Goal: Information Seeking & Learning: Learn about a topic

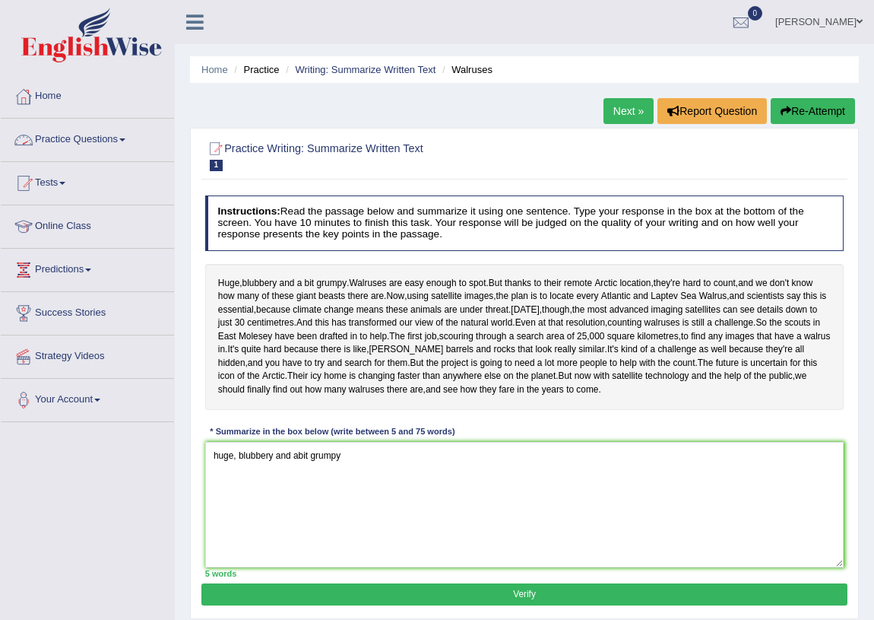
type textarea "huge, blubbery and abit grumpy"
click at [129, 134] on link "Practice Questions" at bounding box center [87, 138] width 173 height 38
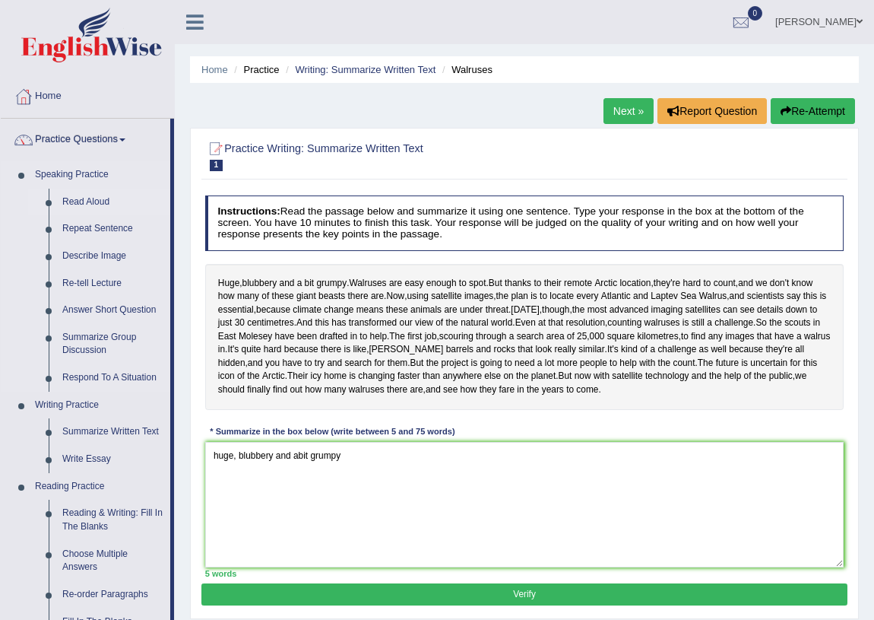
click at [92, 202] on link "Read Aloud" at bounding box center [113, 202] width 115 height 27
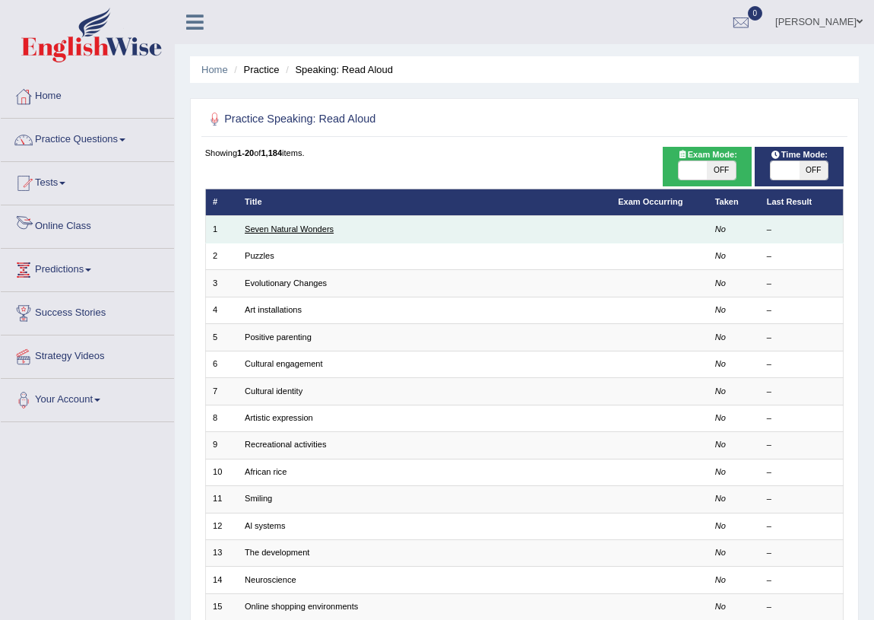
click at [286, 229] on link "Seven Natural Wonders" at bounding box center [289, 228] width 89 height 9
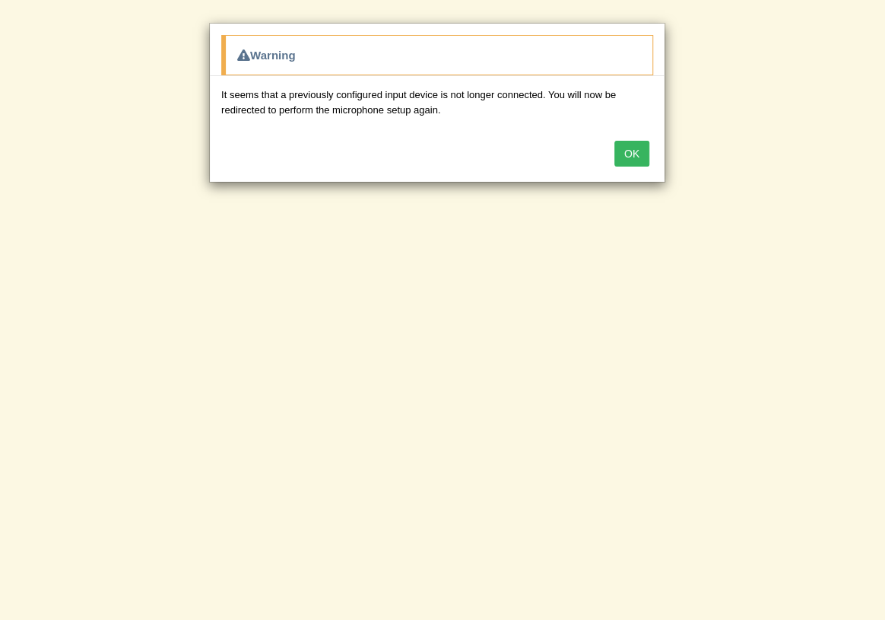
click at [625, 157] on button "OK" at bounding box center [631, 154] width 35 height 26
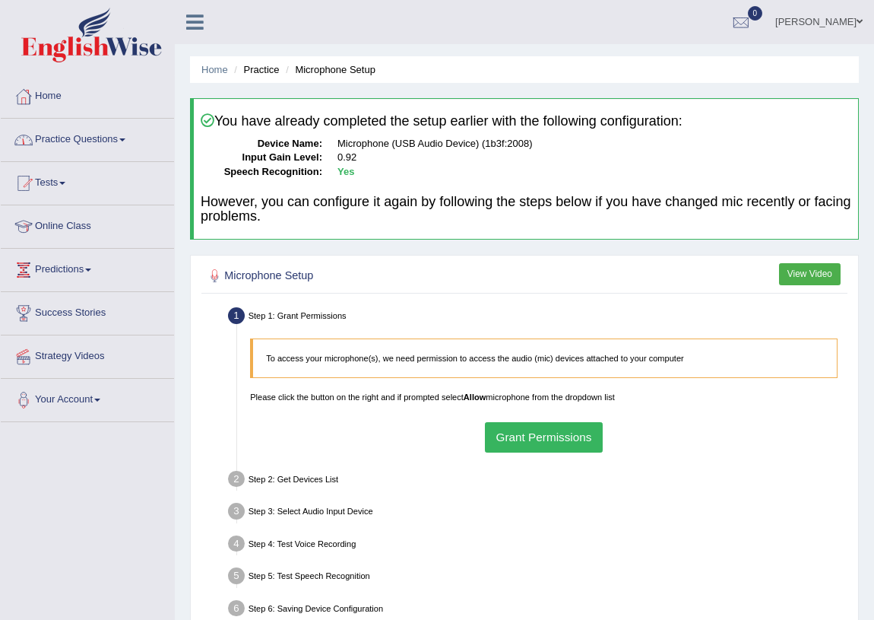
click at [130, 138] on link "Practice Questions" at bounding box center [87, 138] width 173 height 38
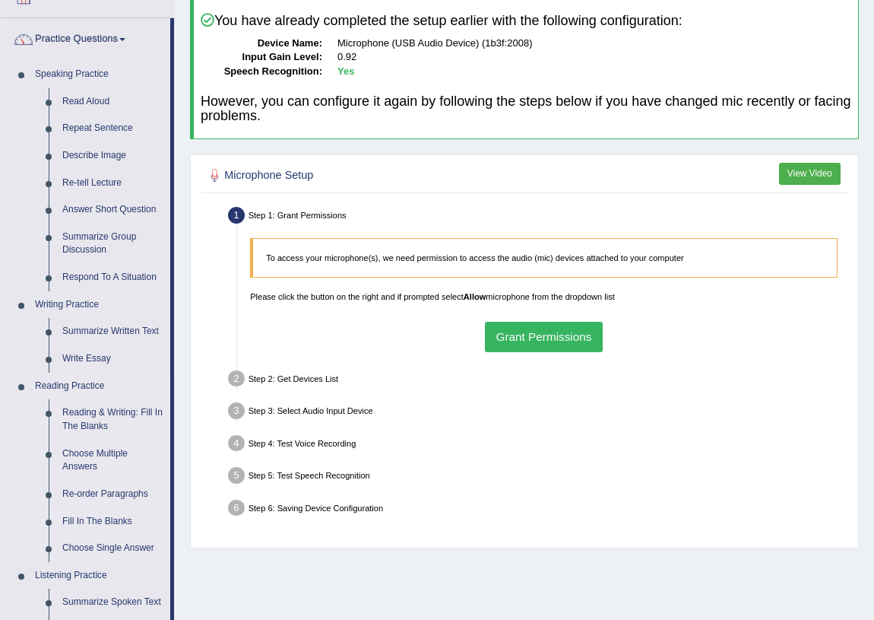
scroll to position [138, 0]
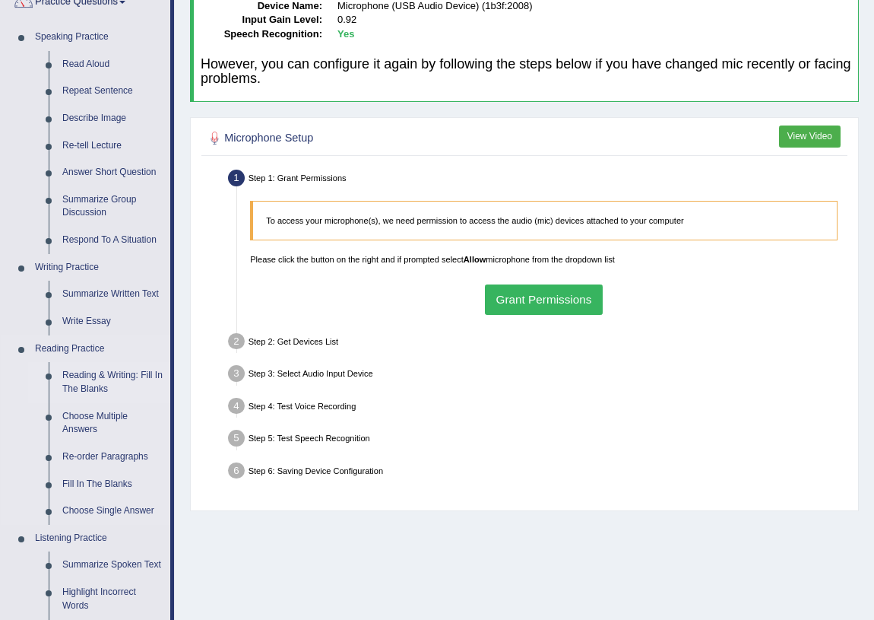
click at [89, 373] on link "Reading & Writing: Fill In The Blanks" at bounding box center [113, 382] width 115 height 40
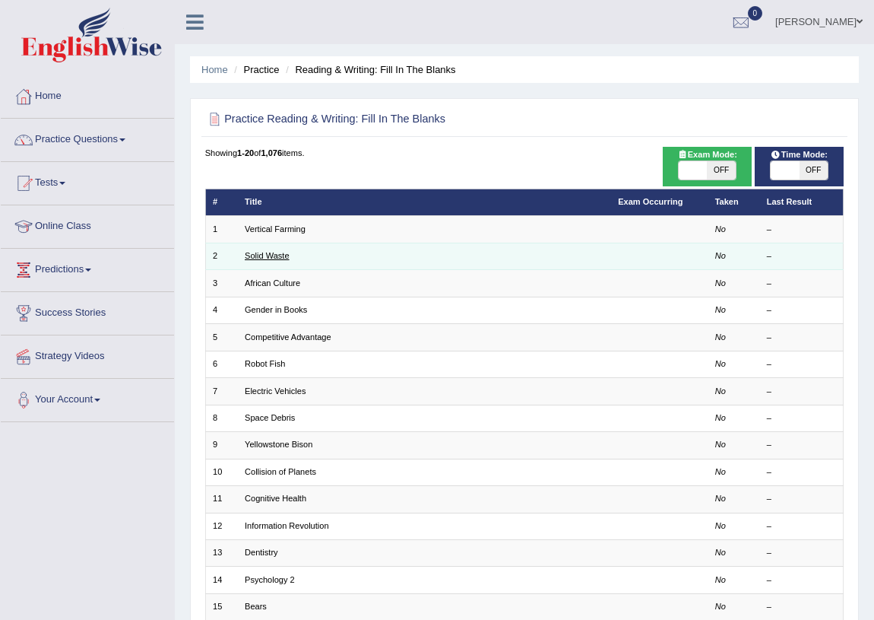
click at [259, 256] on link "Solid Waste" at bounding box center [267, 255] width 45 height 9
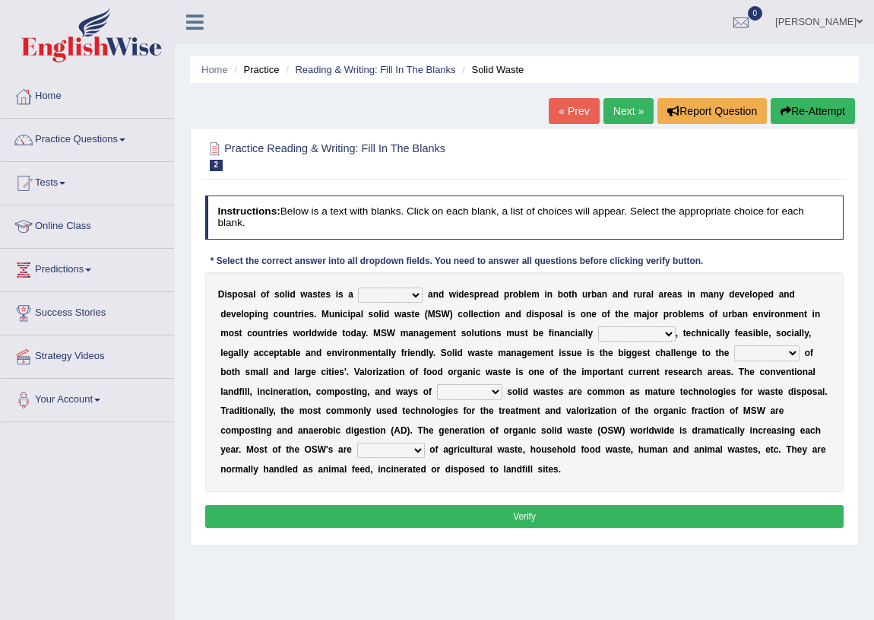
click at [418, 293] on select "slanting stinging stalling shafting" at bounding box center [390, 294] width 65 height 15
select select "shafting"
click at [358, 287] on select "slanting stinging stalling shafting" at bounding box center [390, 294] width 65 height 15
click at [671, 332] on select "unattainable sustainable objectionable treasonable" at bounding box center [637, 333] width 78 height 15
select select "sustainable"
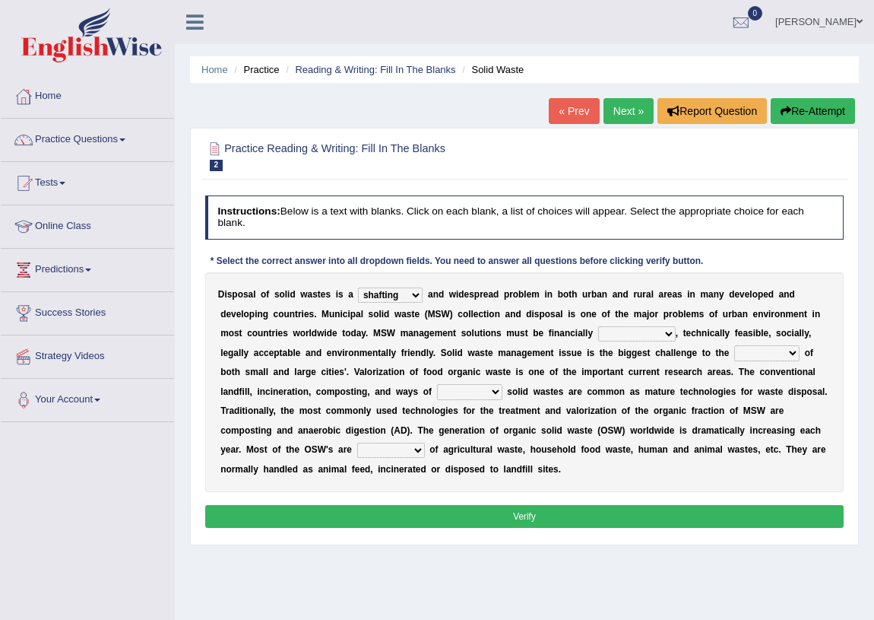
click at [598, 326] on select "unattainable sustainable objectionable treasonable" at bounding box center [637, 333] width 78 height 15
click at [794, 354] on select "plants culture authorities history" at bounding box center [767, 352] width 65 height 15
select select "history"
click at [735, 345] on select "plants culture authorities history" at bounding box center [767, 352] width 65 height 15
drag, startPoint x: 494, startPoint y: 394, endPoint x: 486, endPoint y: 394, distance: 8.4
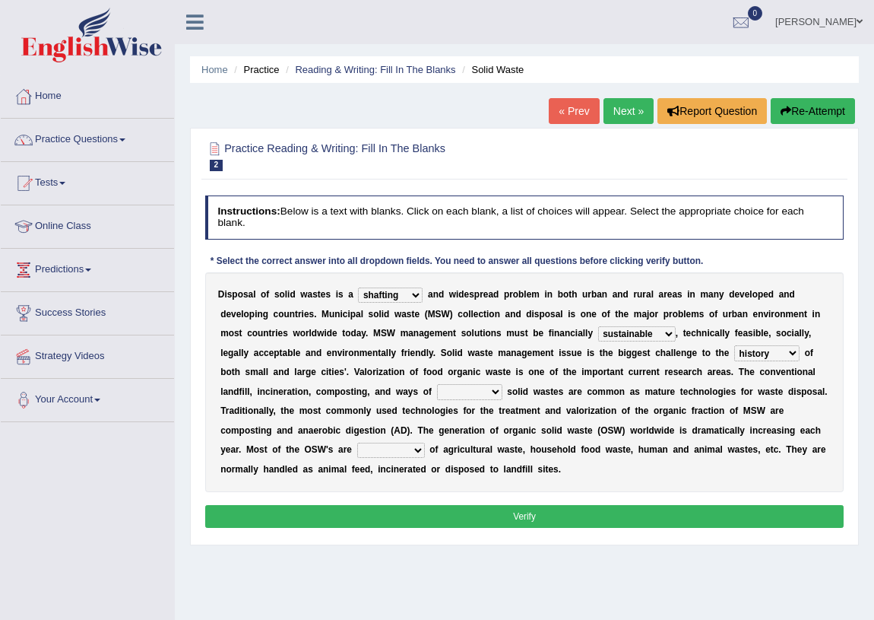
click at [487, 394] on select "reserving preserving deserving handling" at bounding box center [469, 391] width 65 height 15
select select "preserving"
click at [437, 384] on select "reserving preserving deserving handling" at bounding box center [469, 391] width 65 height 15
click at [414, 449] on select "composed disposed composing disposing" at bounding box center [391, 450] width 68 height 15
select select "disposed"
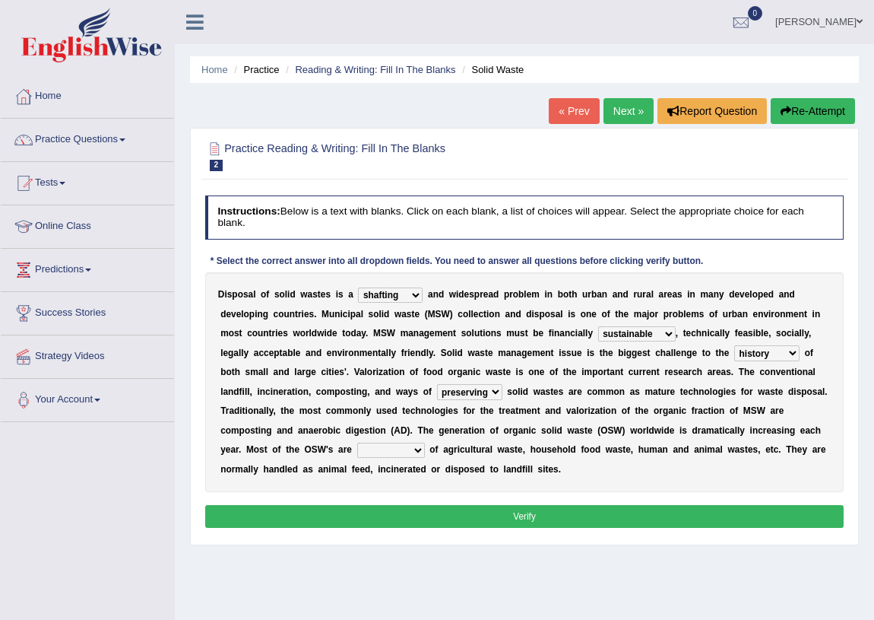
click at [357, 443] on select "composed disposed composing disposing" at bounding box center [391, 450] width 68 height 15
click at [510, 510] on button "Verify" at bounding box center [524, 516] width 639 height 22
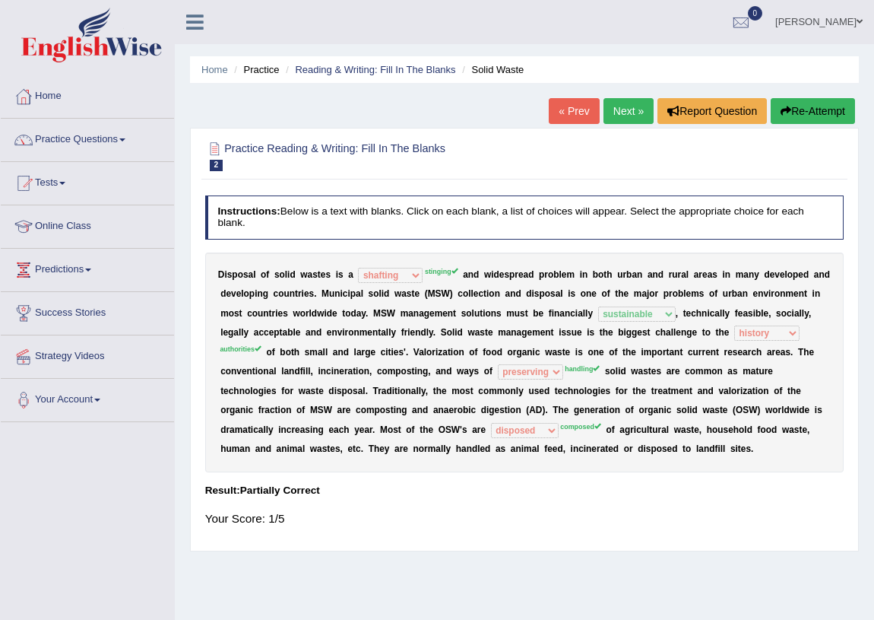
click at [627, 112] on link "Next »" at bounding box center [629, 111] width 50 height 26
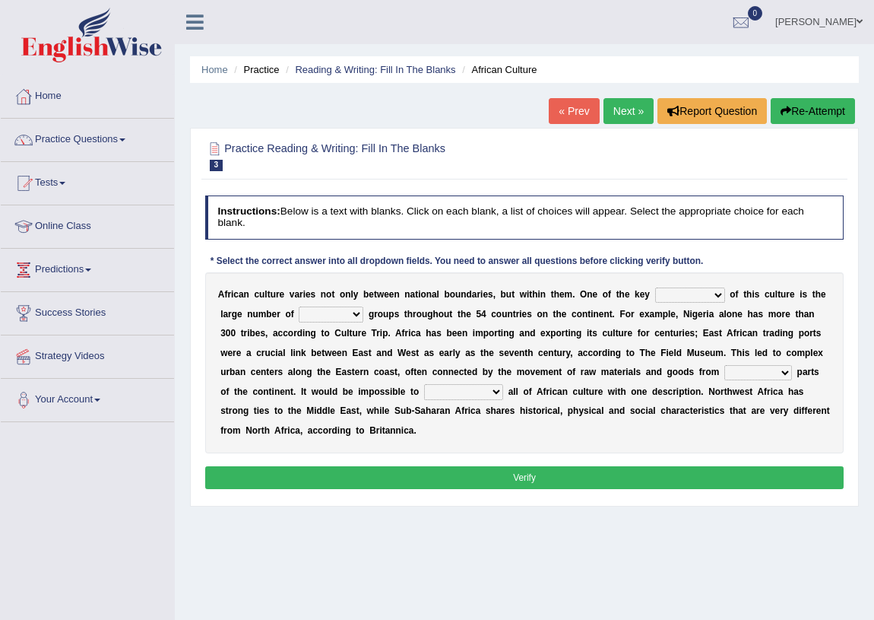
click at [719, 292] on select "conjectures features issues doubts" at bounding box center [690, 294] width 70 height 15
select select "issues"
click at [655, 287] on select "conjectures features issues doubts" at bounding box center [690, 294] width 70 height 15
click at [360, 312] on select "ethic ethnic eugenic epic" at bounding box center [331, 313] width 65 height 15
select select "ethic"
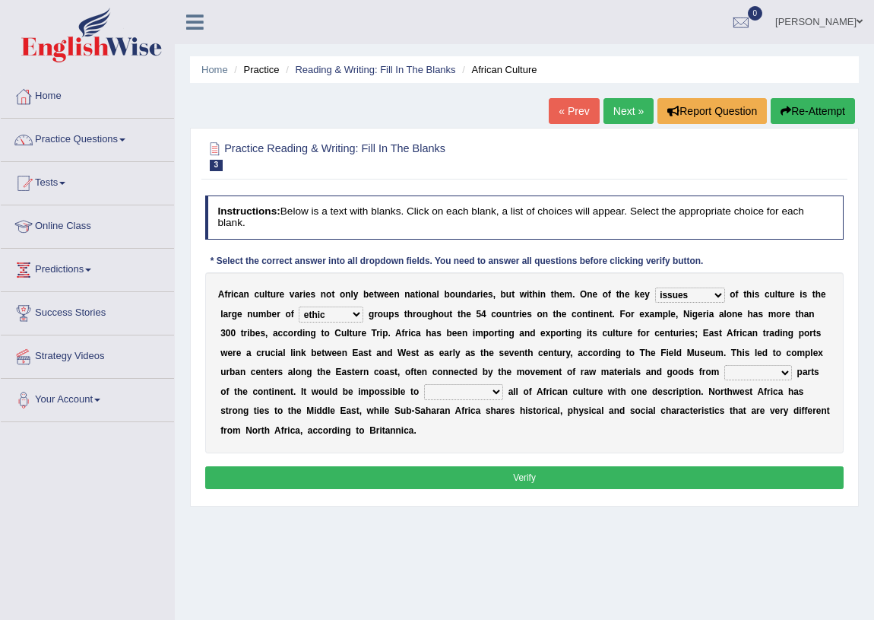
click at [299, 306] on select "ethic ethnic eugenic epic" at bounding box center [331, 313] width 65 height 15
click at [355, 312] on select "ethic ethnic eugenic epic" at bounding box center [331, 313] width 65 height 15
click at [487, 601] on div "Home Practice Reading & Writing: Fill In The Blanks African Culture « Prev Next…" at bounding box center [525, 380] width 700 height 760
click at [784, 372] on select "forelocked interlocked unlocked landlocked" at bounding box center [759, 372] width 68 height 15
select select "unlocked"
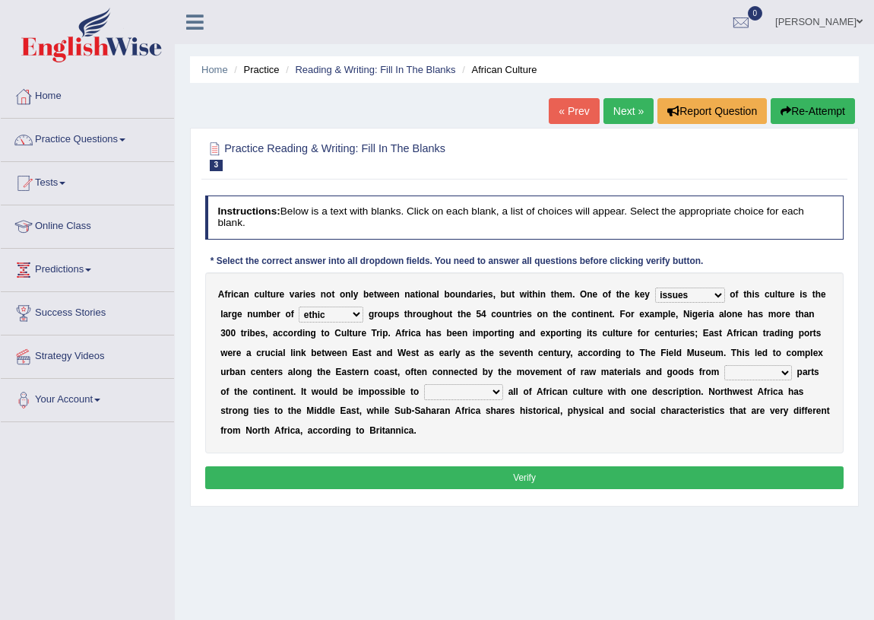
click at [725, 365] on select "forelocked interlocked unlocked landlocked" at bounding box center [759, 372] width 68 height 15
click at [498, 390] on select "characterize conceptualize symbolize synthesize" at bounding box center [463, 391] width 79 height 15
select select "characterize"
click at [424, 384] on select "characterize conceptualize symbolize synthesize" at bounding box center [463, 391] width 79 height 15
click at [487, 466] on button "Verify" at bounding box center [524, 477] width 639 height 22
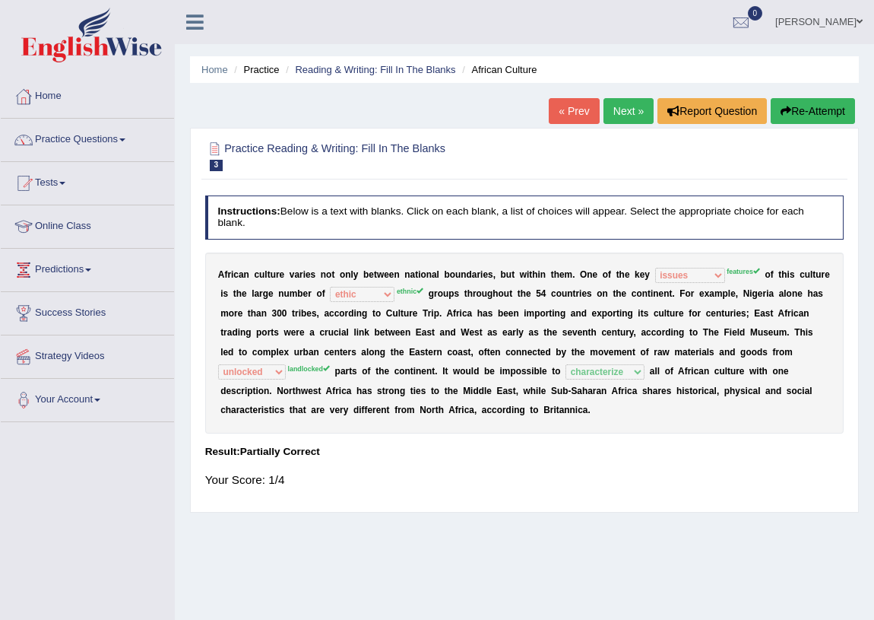
click at [614, 101] on link "Next »" at bounding box center [629, 111] width 50 height 26
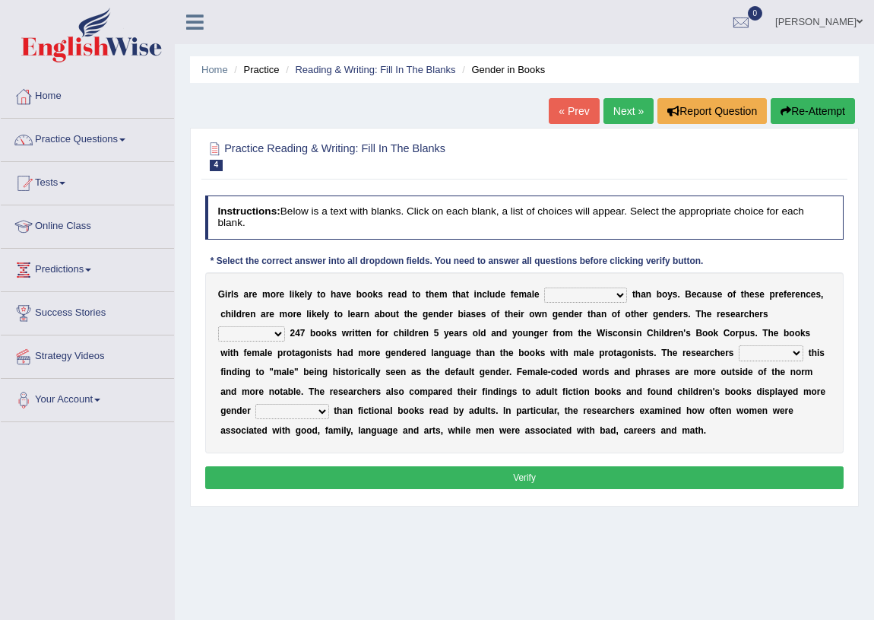
click at [616, 296] on select "protagonists cosmogonists agonists expressionists" at bounding box center [585, 294] width 83 height 15
select select "protagonists"
click at [544, 287] on select "protagonists cosmogonists agonists expressionists" at bounding box center [585, 294] width 83 height 15
click at [280, 335] on select "hydrolyzed paralyzed catalyzed analyzed" at bounding box center [251, 333] width 67 height 15
select select "analyzed"
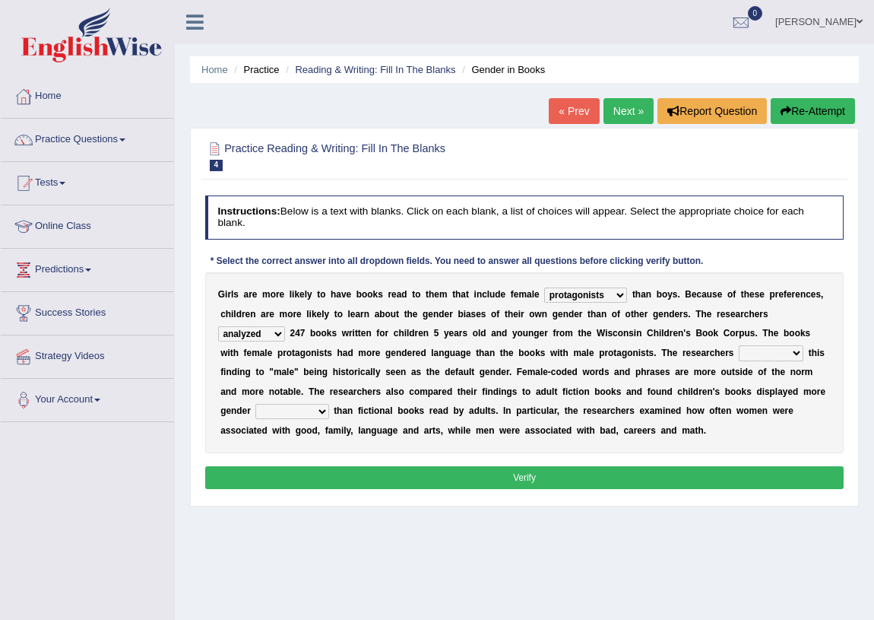
click at [218, 326] on select "hydrolyzed paralyzed catalyzed analyzed" at bounding box center [251, 333] width 67 height 15
click at [798, 353] on select "contribute tribute distribute attribute" at bounding box center [771, 352] width 65 height 15
select select "contribute"
click at [739, 345] on select "contribute tribute distribute attribute" at bounding box center [771, 352] width 65 height 15
click at [322, 411] on select "stereotypes teletypes prototypes electrotypes" at bounding box center [291, 411] width 73 height 15
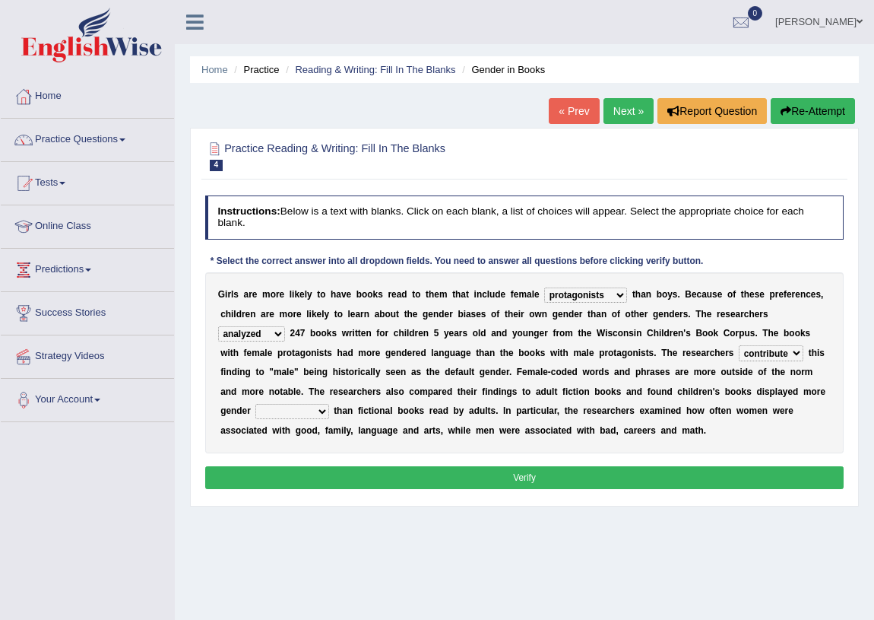
select select "prototypes"
click at [255, 404] on select "stereotypes teletypes prototypes electrotypes" at bounding box center [291, 411] width 73 height 15
click at [371, 478] on button "Verify" at bounding box center [524, 477] width 639 height 22
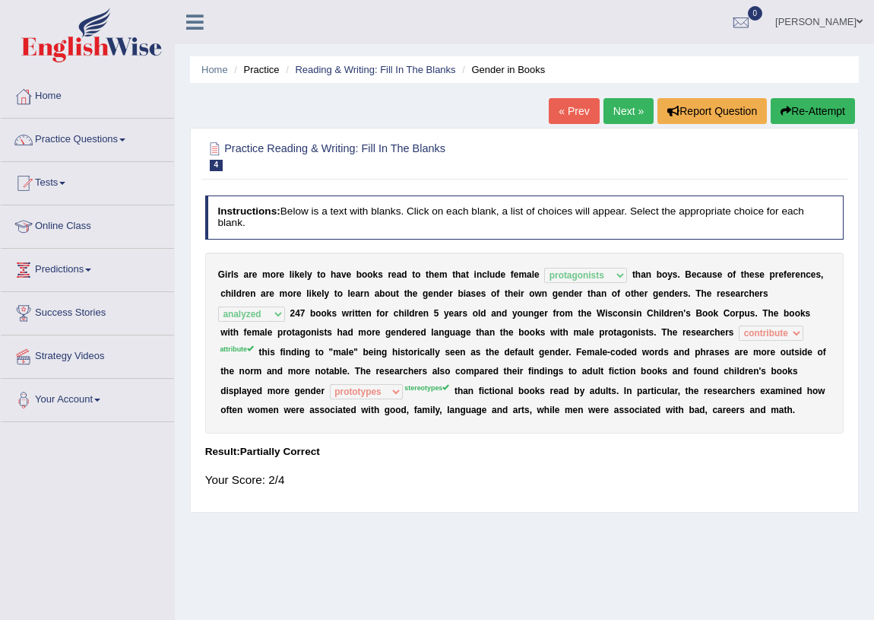
click at [623, 113] on link "Next »" at bounding box center [629, 111] width 50 height 26
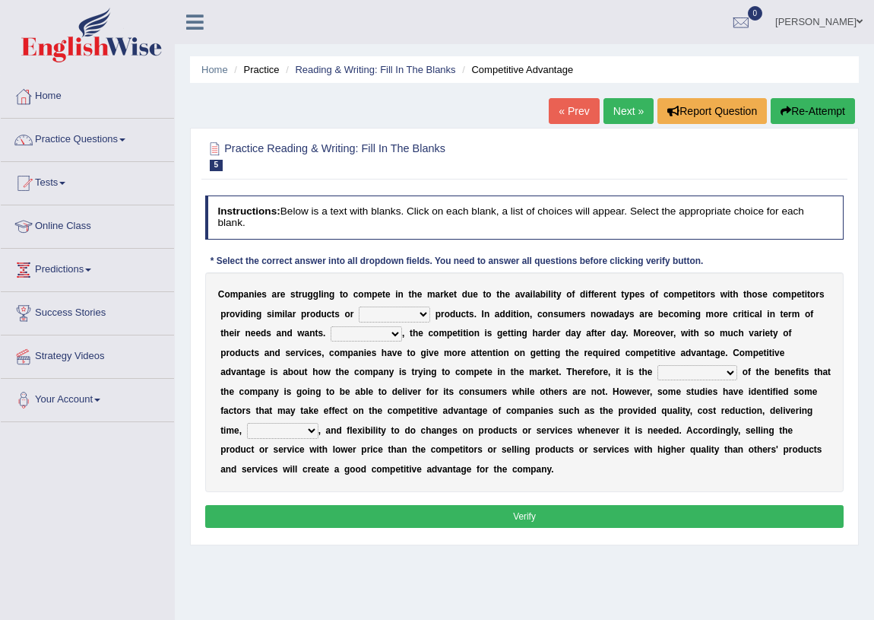
click at [420, 316] on select "constitution restitution substitution institution" at bounding box center [394, 313] width 71 height 15
select select "restitution"
click at [359, 306] on select "constitution restitution substitution institution" at bounding box center [394, 313] width 71 height 15
click at [395, 333] on select "However Instead Additionally Therefore" at bounding box center [366, 333] width 71 height 15
select select "However"
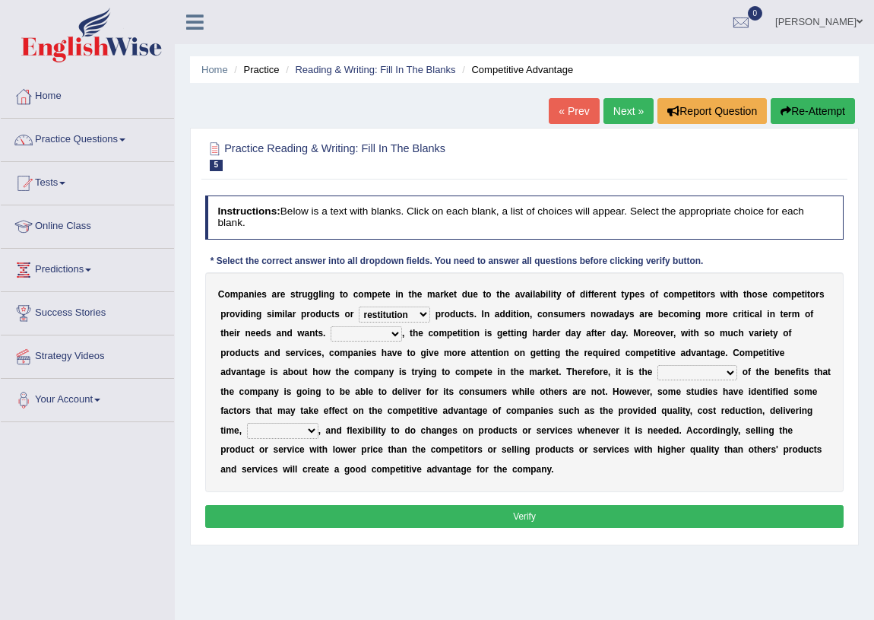
click at [331, 326] on select "However Instead Additionally Therefore" at bounding box center [366, 333] width 71 height 15
click at [730, 373] on select "dissemination ordination determination incarnation" at bounding box center [698, 372] width 80 height 15
select select "determination"
click at [658, 365] on select "dissemination ordination determination incarnation" at bounding box center [698, 372] width 80 height 15
click at [307, 428] on select "captivation aggregation deprivation innovation" at bounding box center [282, 430] width 71 height 15
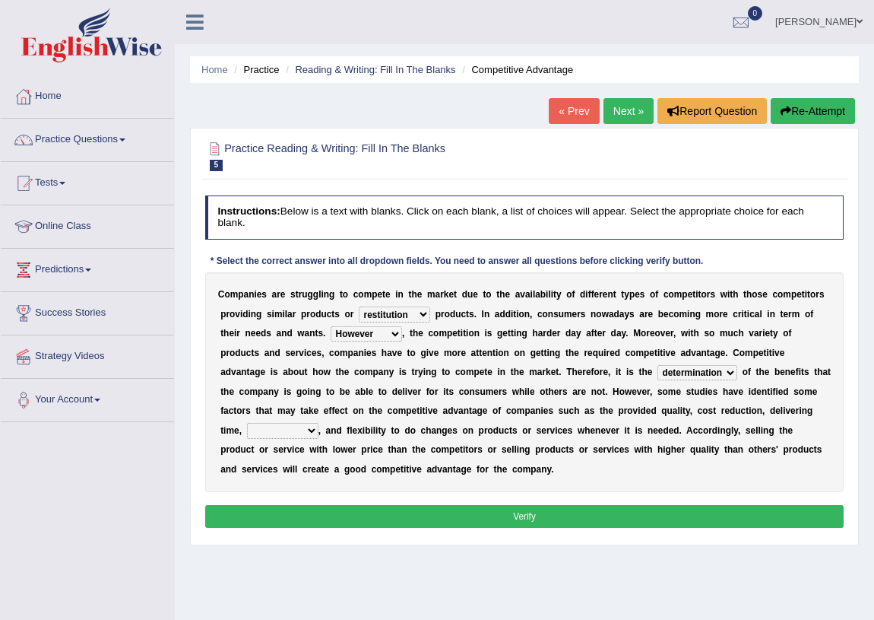
select select "aggregation"
click at [247, 423] on select "captivation aggregation deprivation innovation" at bounding box center [282, 430] width 71 height 15
click at [461, 510] on button "Verify" at bounding box center [524, 516] width 639 height 22
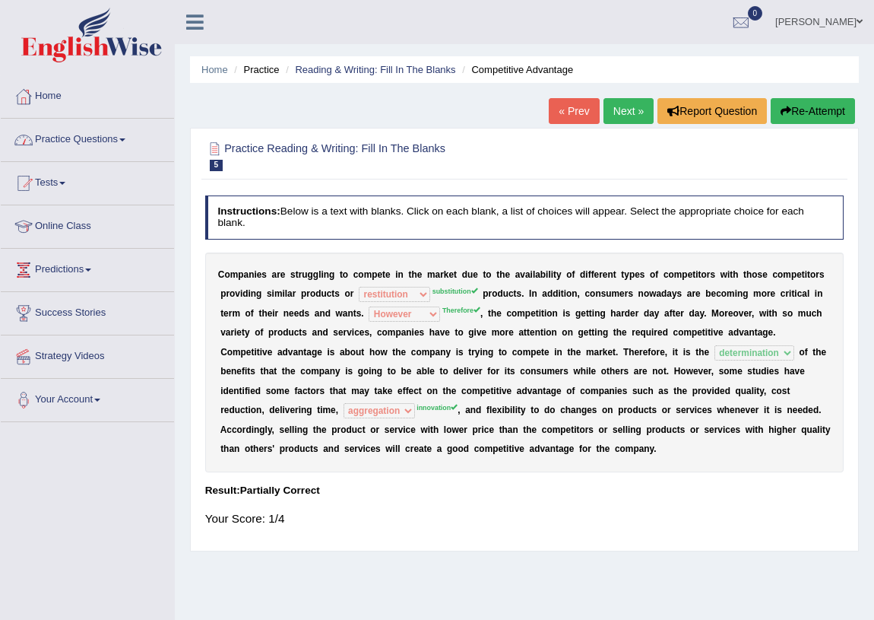
click at [132, 136] on link "Practice Questions" at bounding box center [87, 138] width 173 height 38
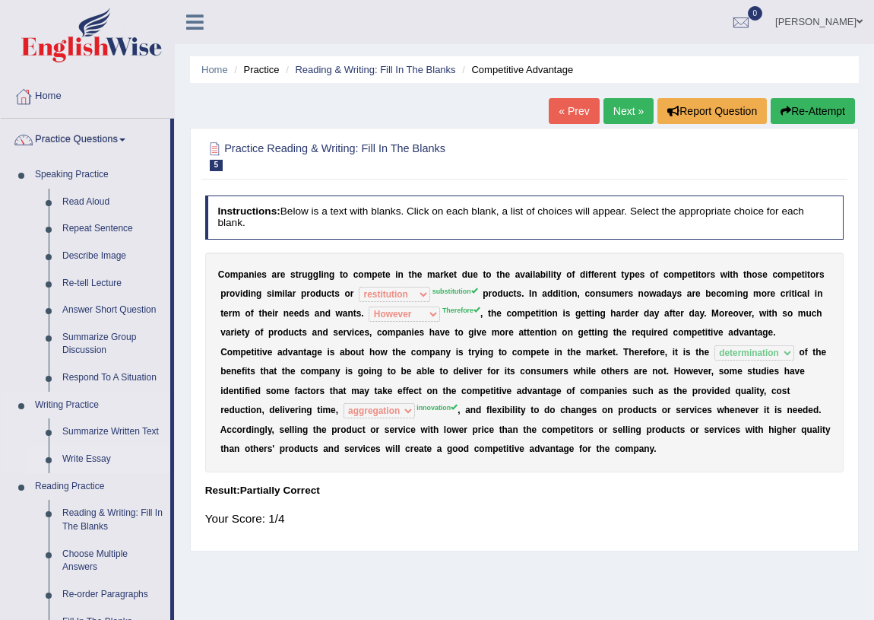
click at [86, 464] on link "Write Essay" at bounding box center [113, 459] width 115 height 27
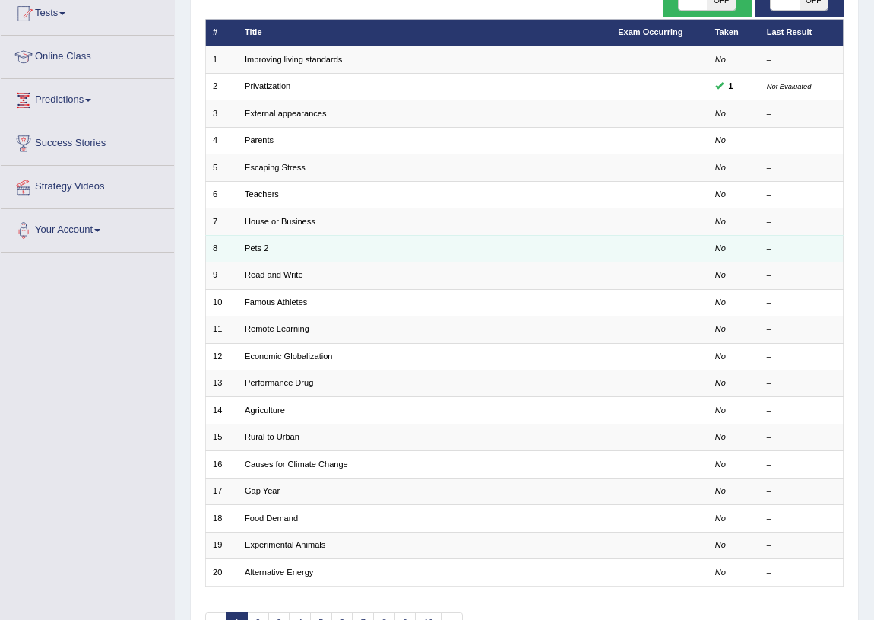
scroll to position [207, 0]
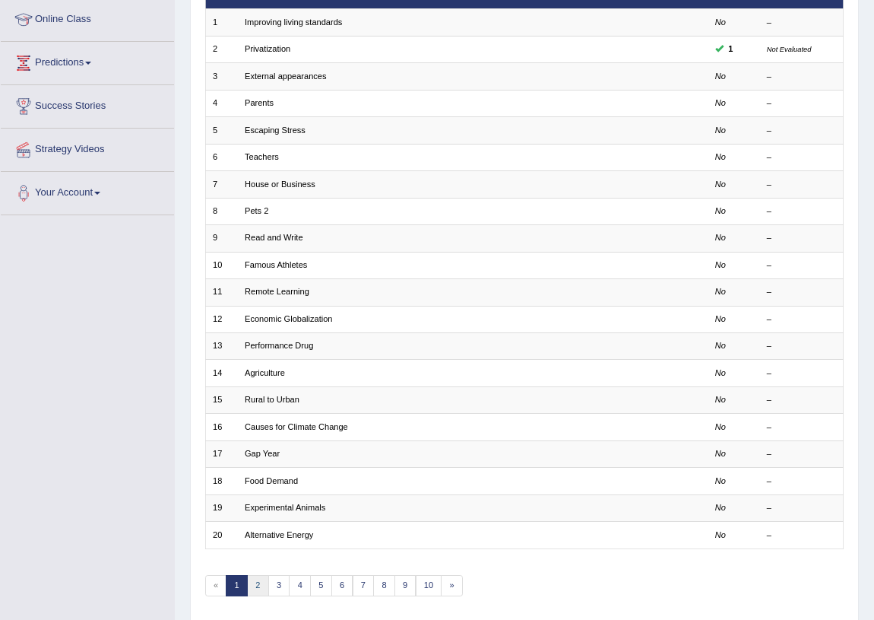
click at [259, 583] on link "2" at bounding box center [258, 585] width 22 height 21
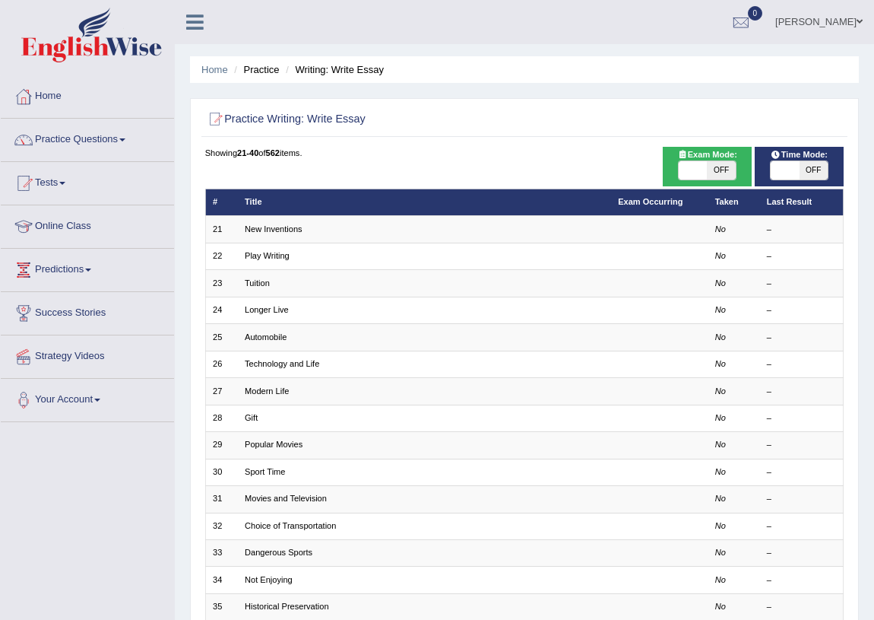
click at [852, 21] on link "Jiwan Baskota" at bounding box center [819, 20] width 110 height 40
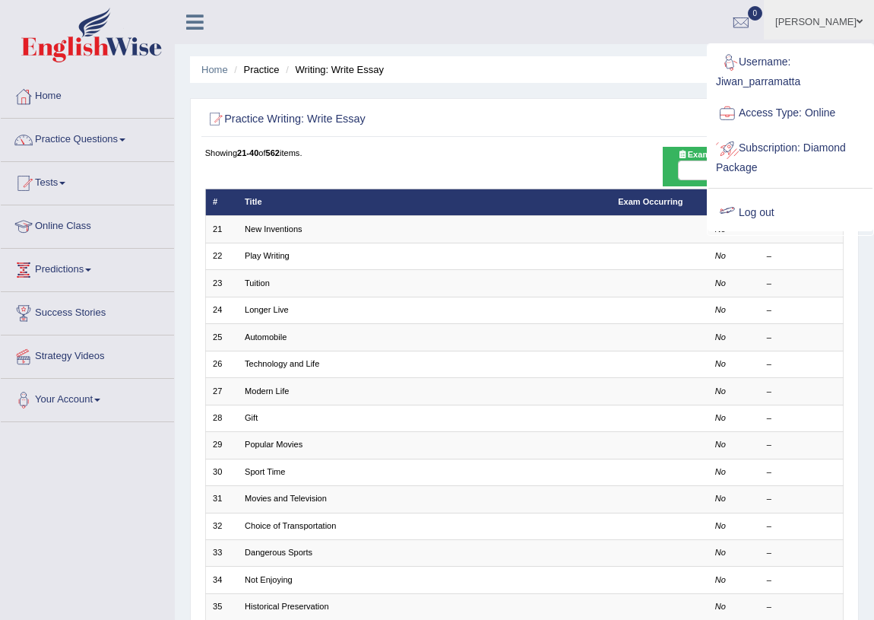
click at [776, 210] on link "Log out" at bounding box center [791, 212] width 164 height 35
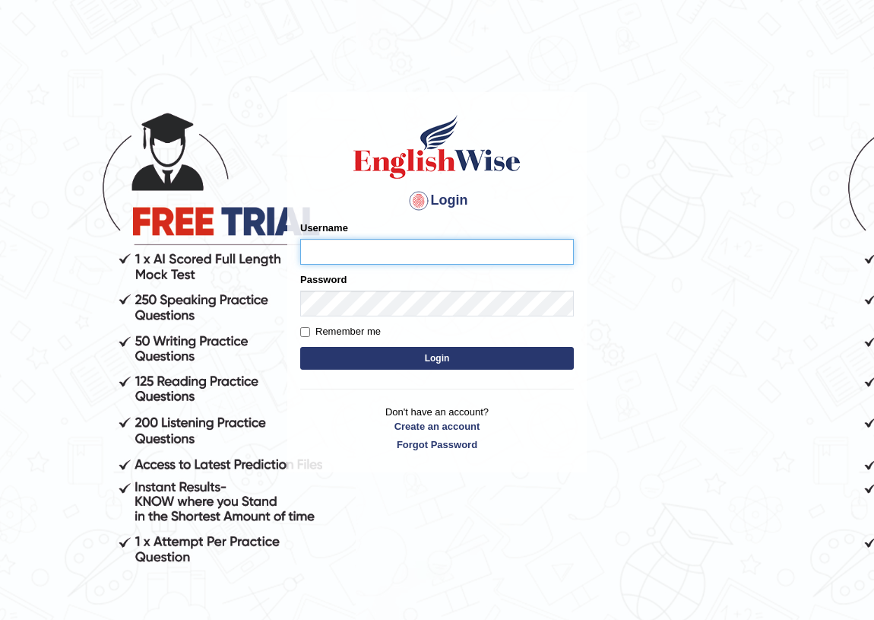
type input "jamileh_parramatta"
